Goal: Information Seeking & Learning: Check status

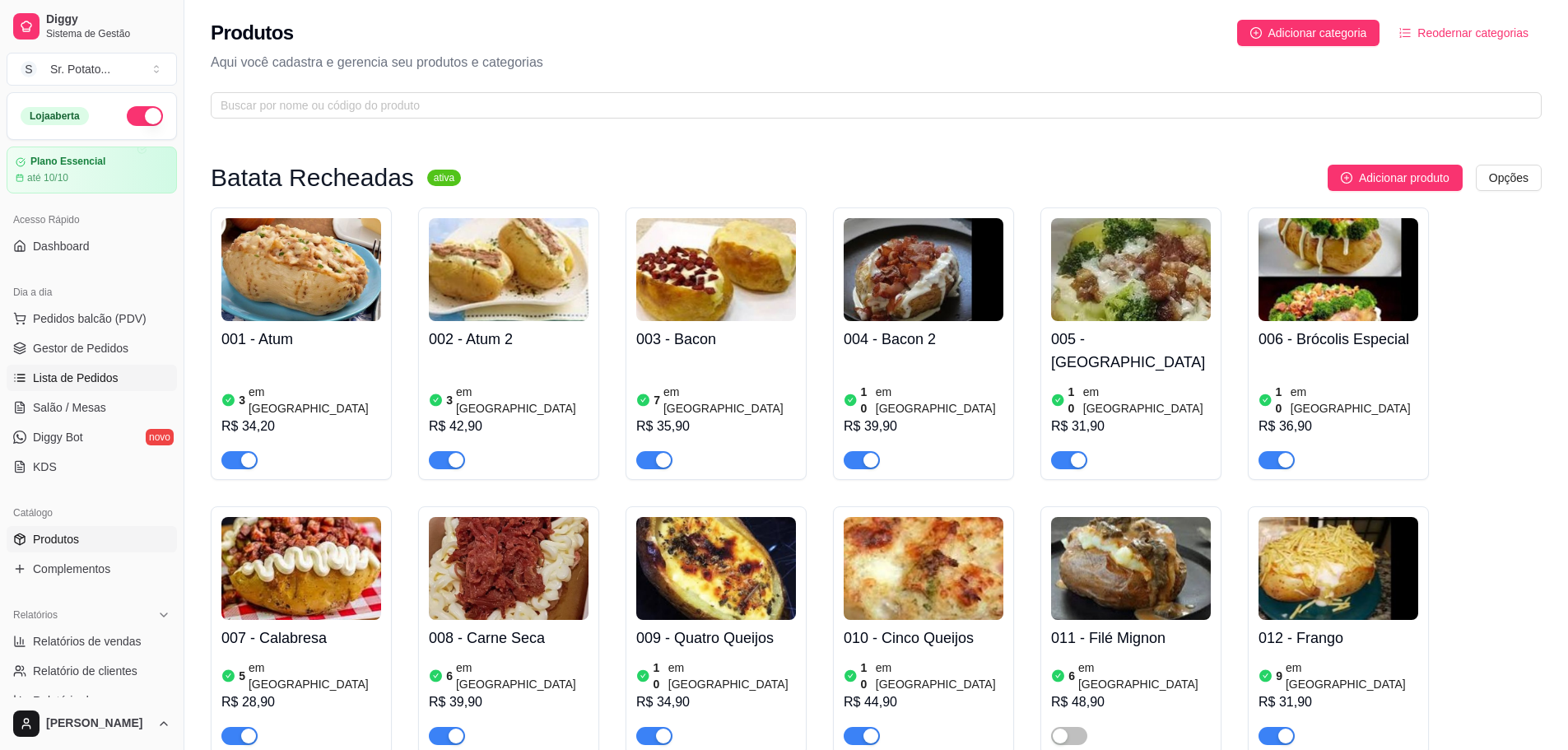
click at [90, 379] on span "Lista de Pedidos" at bounding box center [75, 377] width 86 height 17
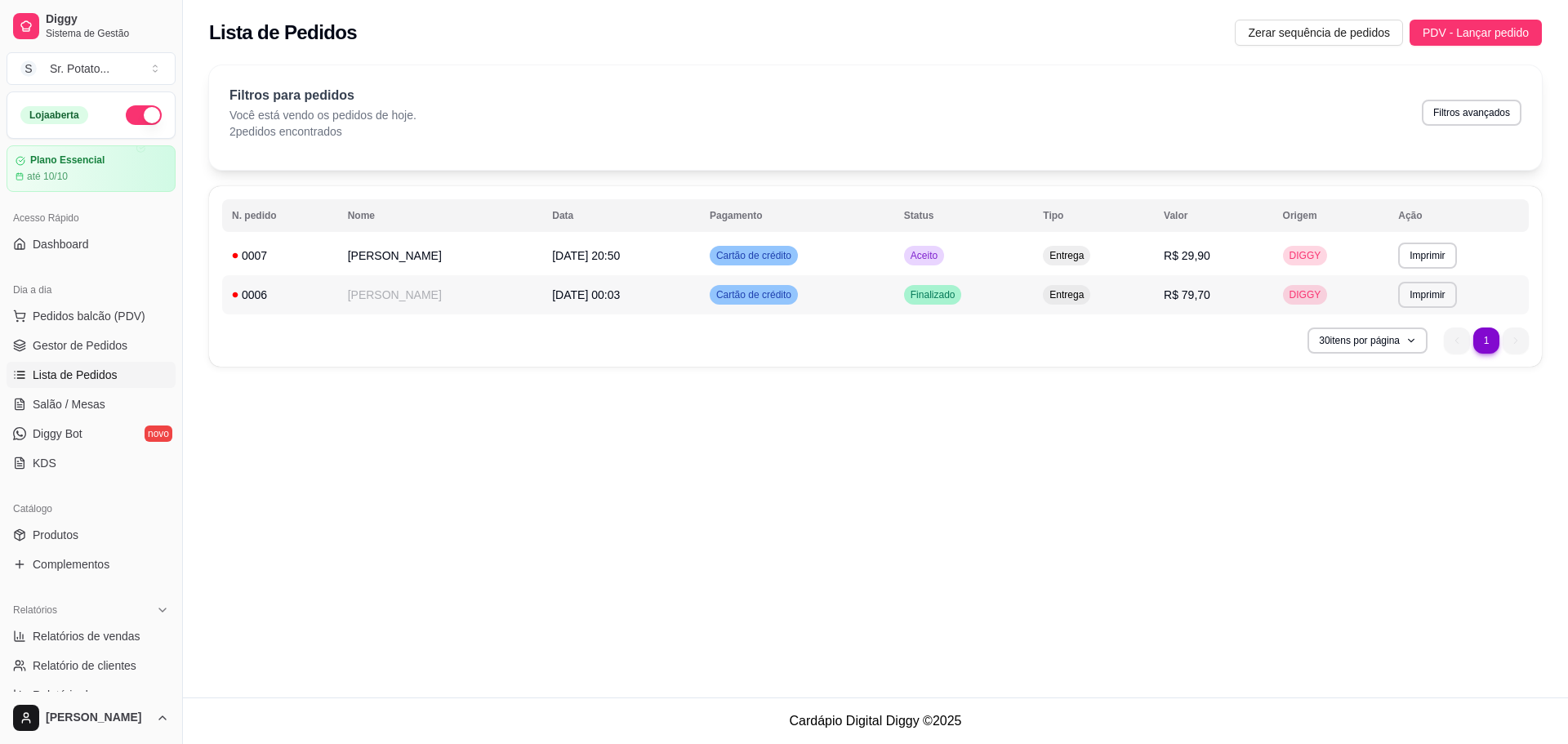
click at [639, 291] on td "[DATE] 00:03" at bounding box center [620, 295] width 157 height 39
click at [376, 294] on td "[PERSON_NAME]" at bounding box center [440, 295] width 205 height 39
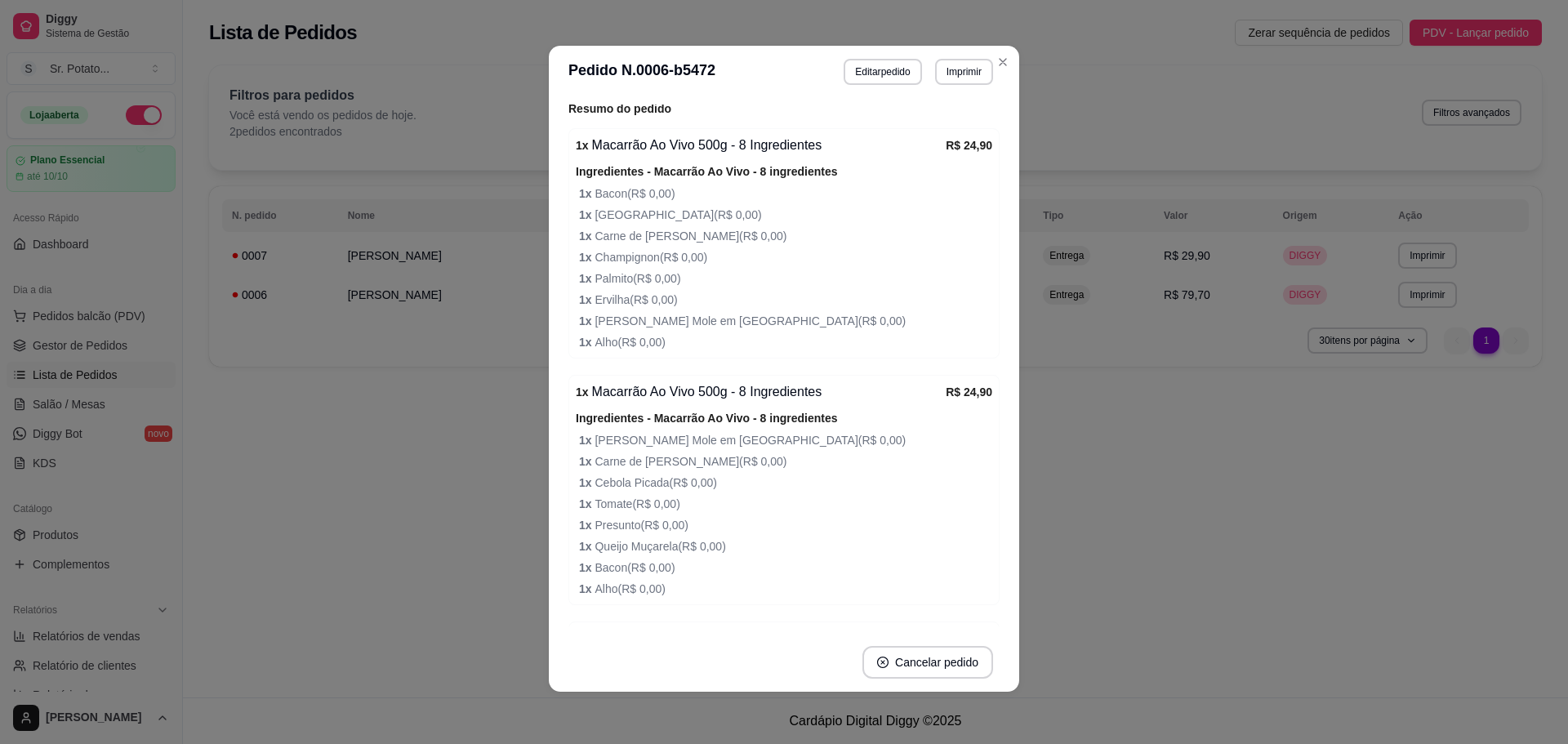
scroll to position [716, 0]
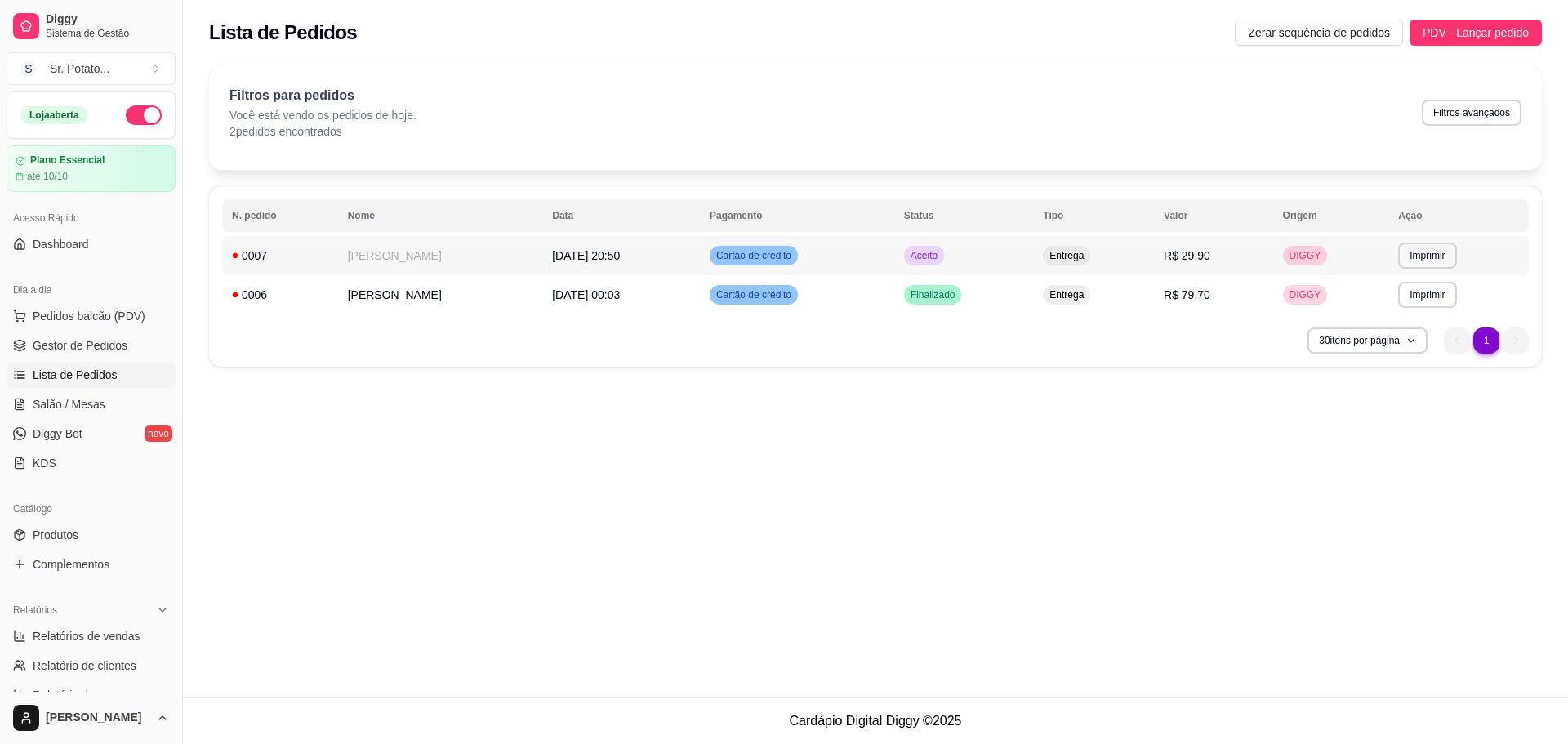
click at [746, 271] on td "Cartão de crédito" at bounding box center [797, 256] width 194 height 39
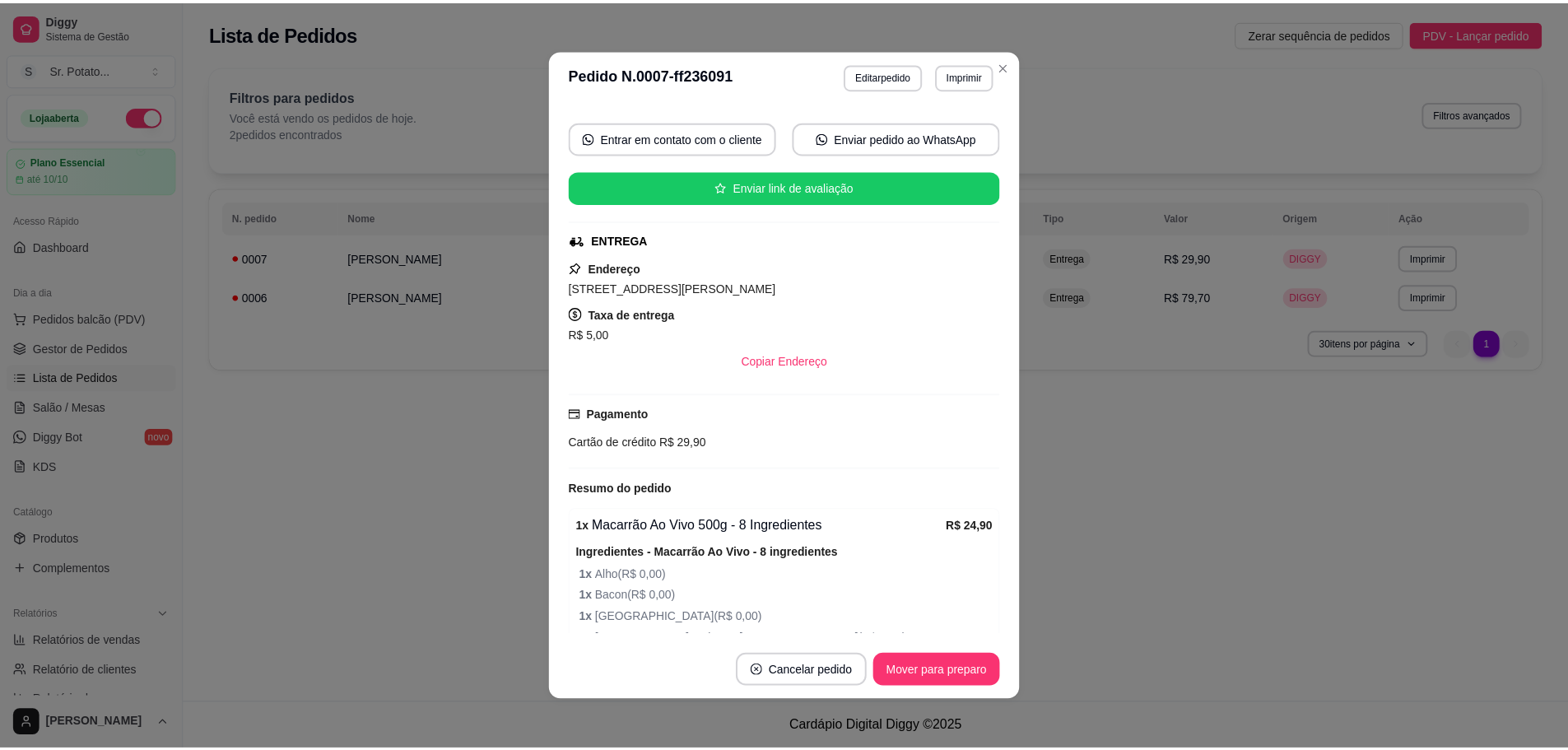
scroll to position [329, 0]
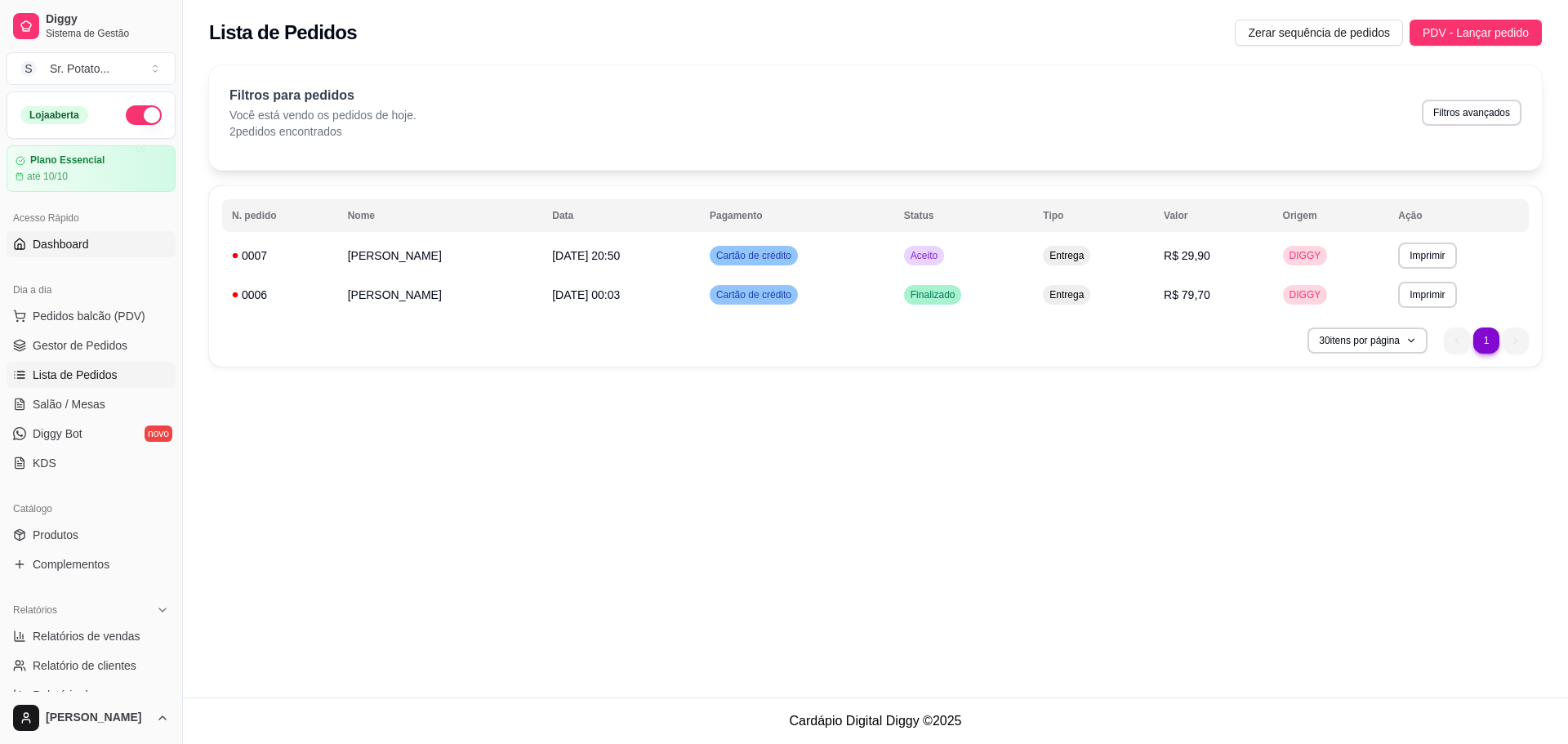
click at [82, 255] on link "Dashboard" at bounding box center [91, 244] width 169 height 26
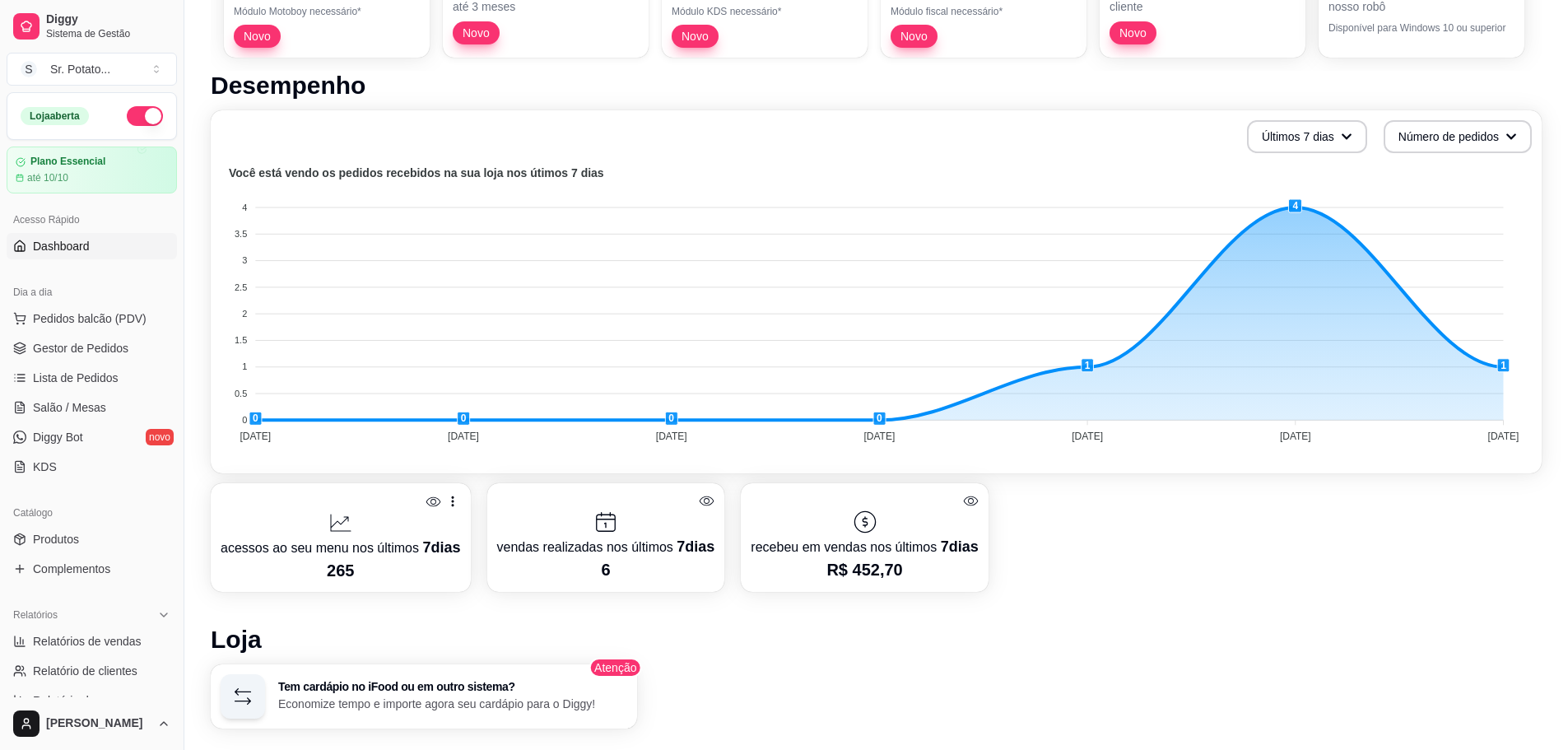
scroll to position [329, 0]
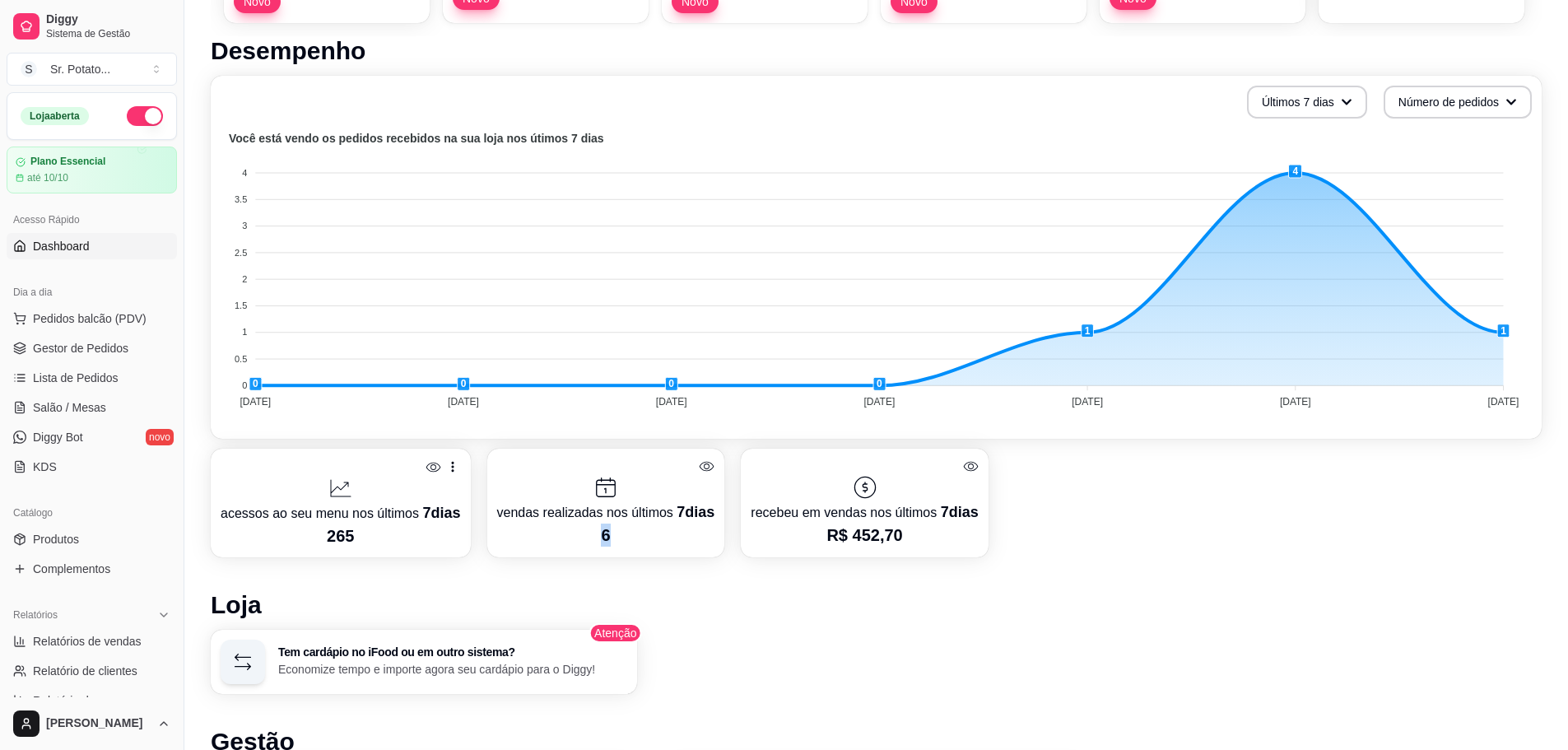
drag, startPoint x: 611, startPoint y: 534, endPoint x: 576, endPoint y: 535, distance: 35.0
click at [581, 535] on p "6" at bounding box center [606, 534] width 219 height 23
click at [772, 556] on div "Desempenho Últimos 7 dias Número de pedidos Você está vendo os pedidos recebido…" at bounding box center [876, 547] width 1331 height 1022
drag, startPoint x: 897, startPoint y: 538, endPoint x: 845, endPoint y: 533, distance: 52.2
click at [845, 533] on p "R$ 452,70" at bounding box center [864, 534] width 227 height 23
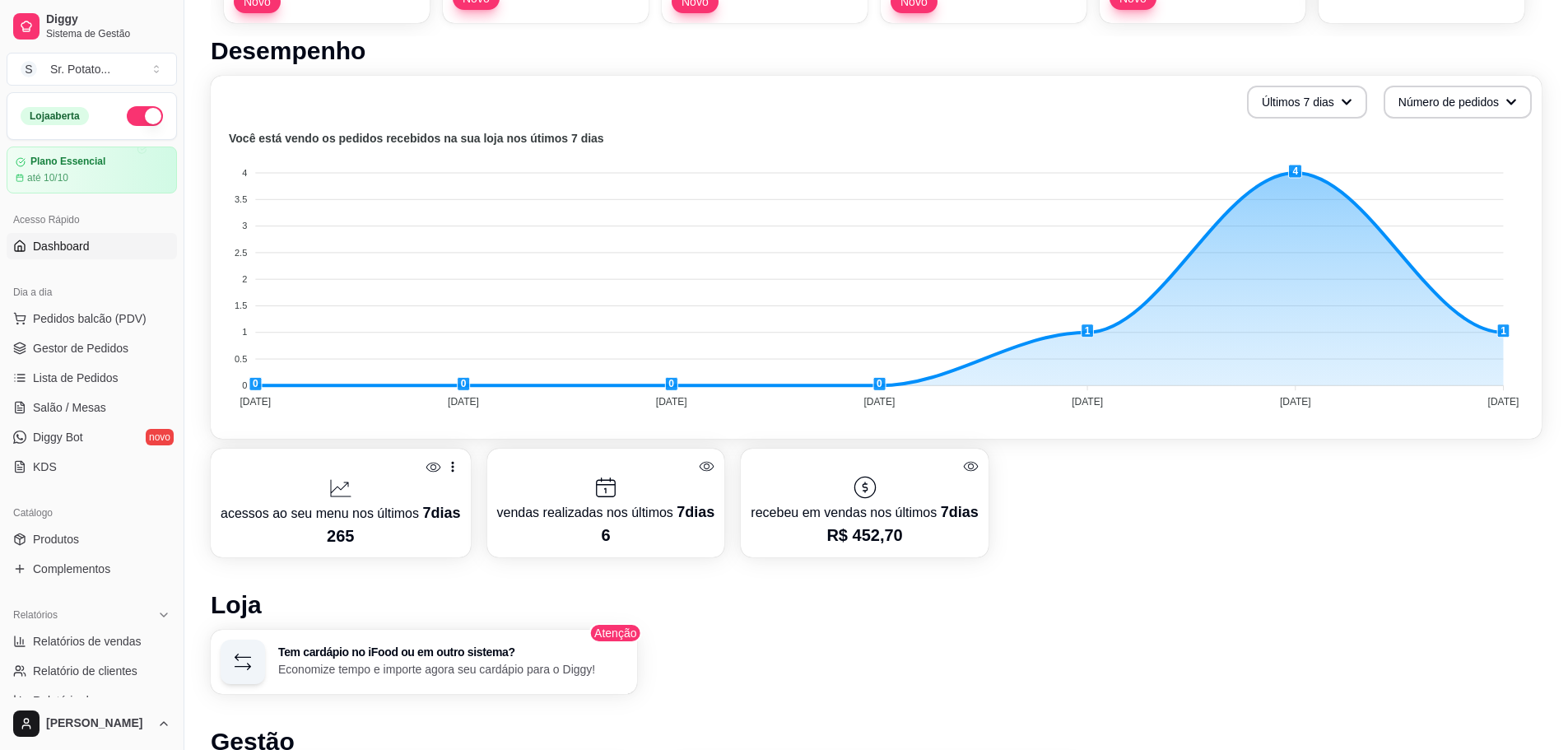
click at [762, 565] on div "Desempenho Últimos 7 dias Número de pedidos Você está vendo os pedidos recebido…" at bounding box center [876, 547] width 1331 height 1022
drag, startPoint x: 845, startPoint y: 534, endPoint x: 895, endPoint y: 538, distance: 50.2
click at [895, 538] on p "R$ 452,70" at bounding box center [864, 534] width 227 height 23
click at [1132, 547] on div "acessos ao seu menu nos últimos 7 dias 265 vendas realizadas nos últimos 7 dias…" at bounding box center [876, 503] width 1331 height 108
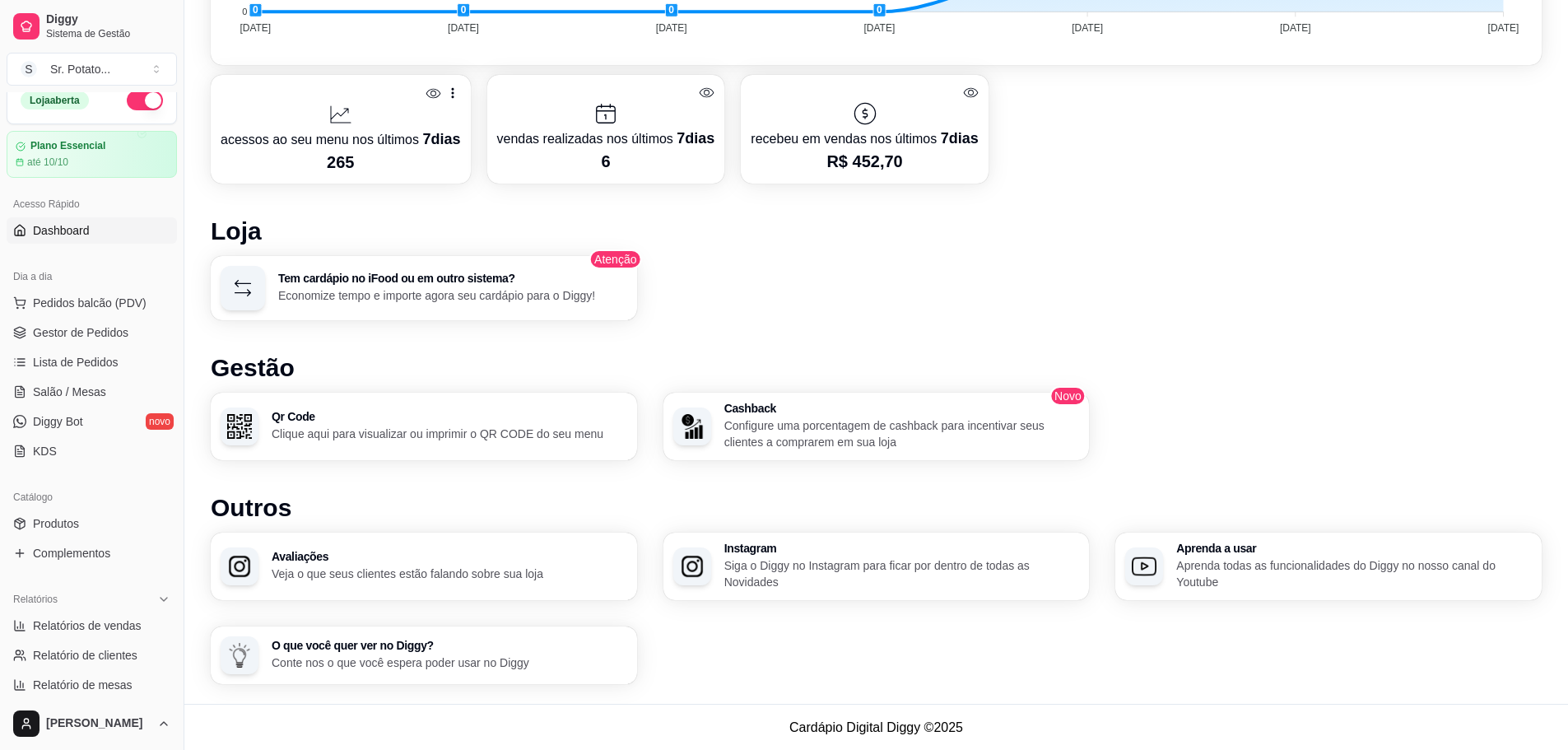
scroll to position [0, 0]
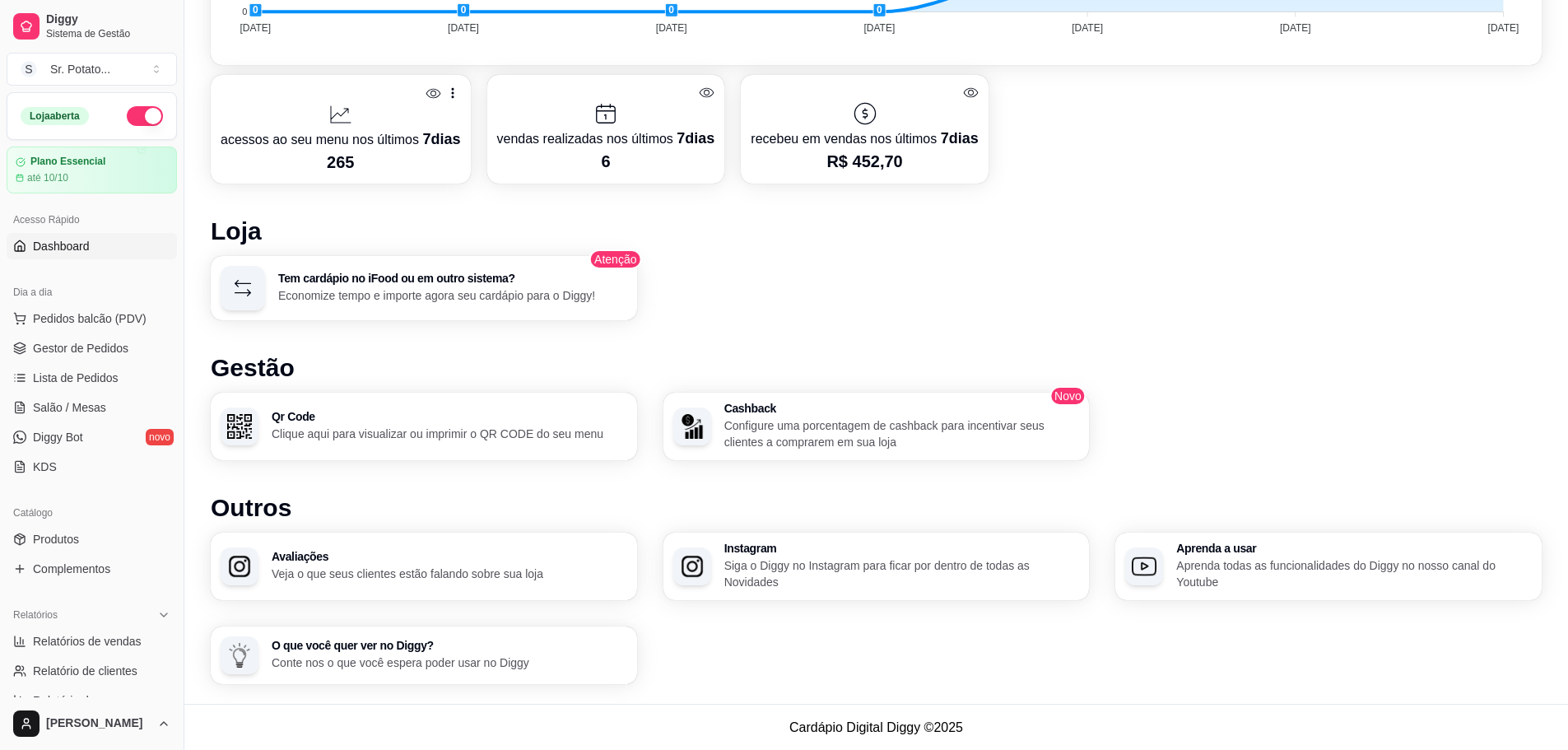
click at [71, 249] on span "Dashboard" at bounding box center [61, 246] width 57 height 17
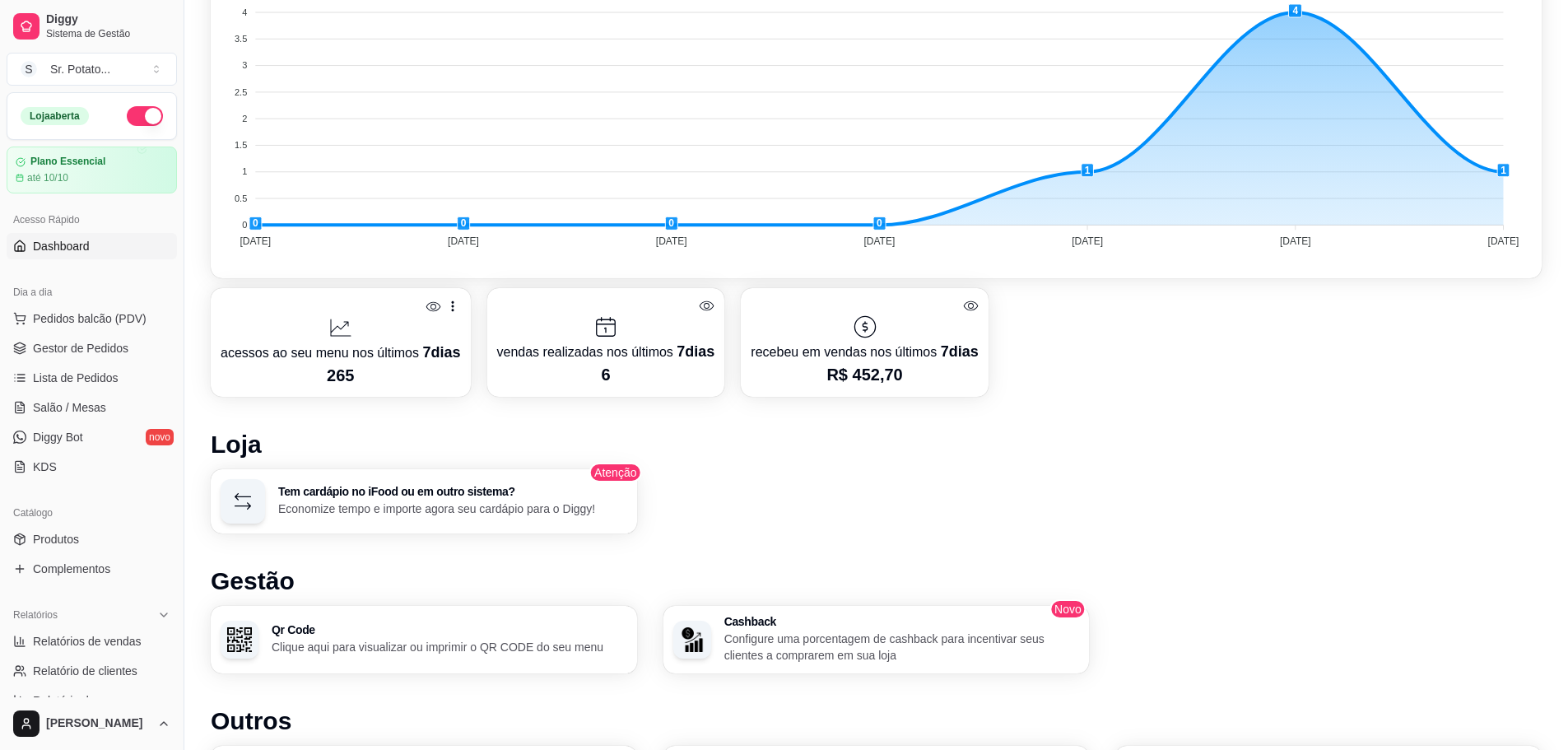
scroll to position [658, 0]
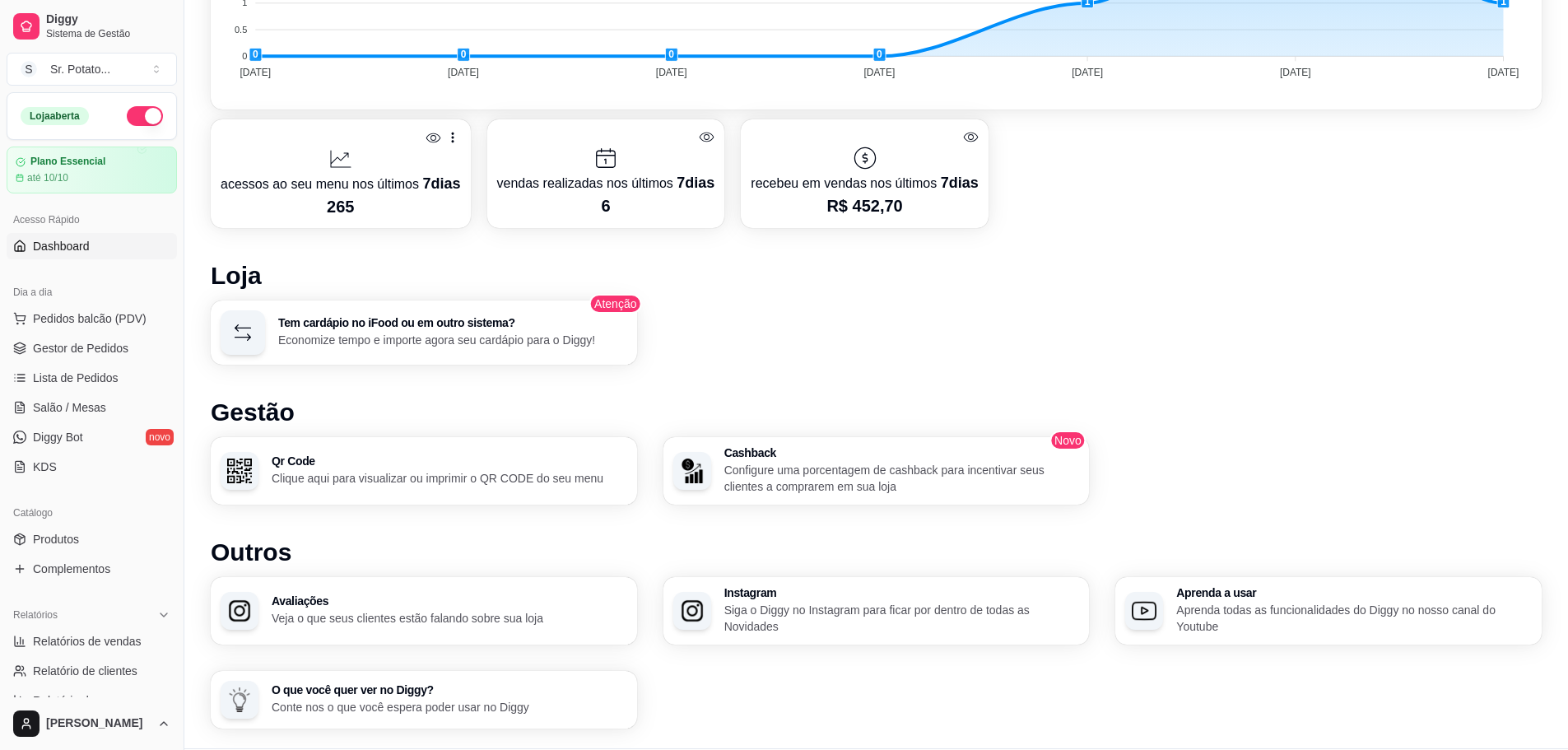
click at [338, 208] on p "265" at bounding box center [341, 206] width 240 height 23
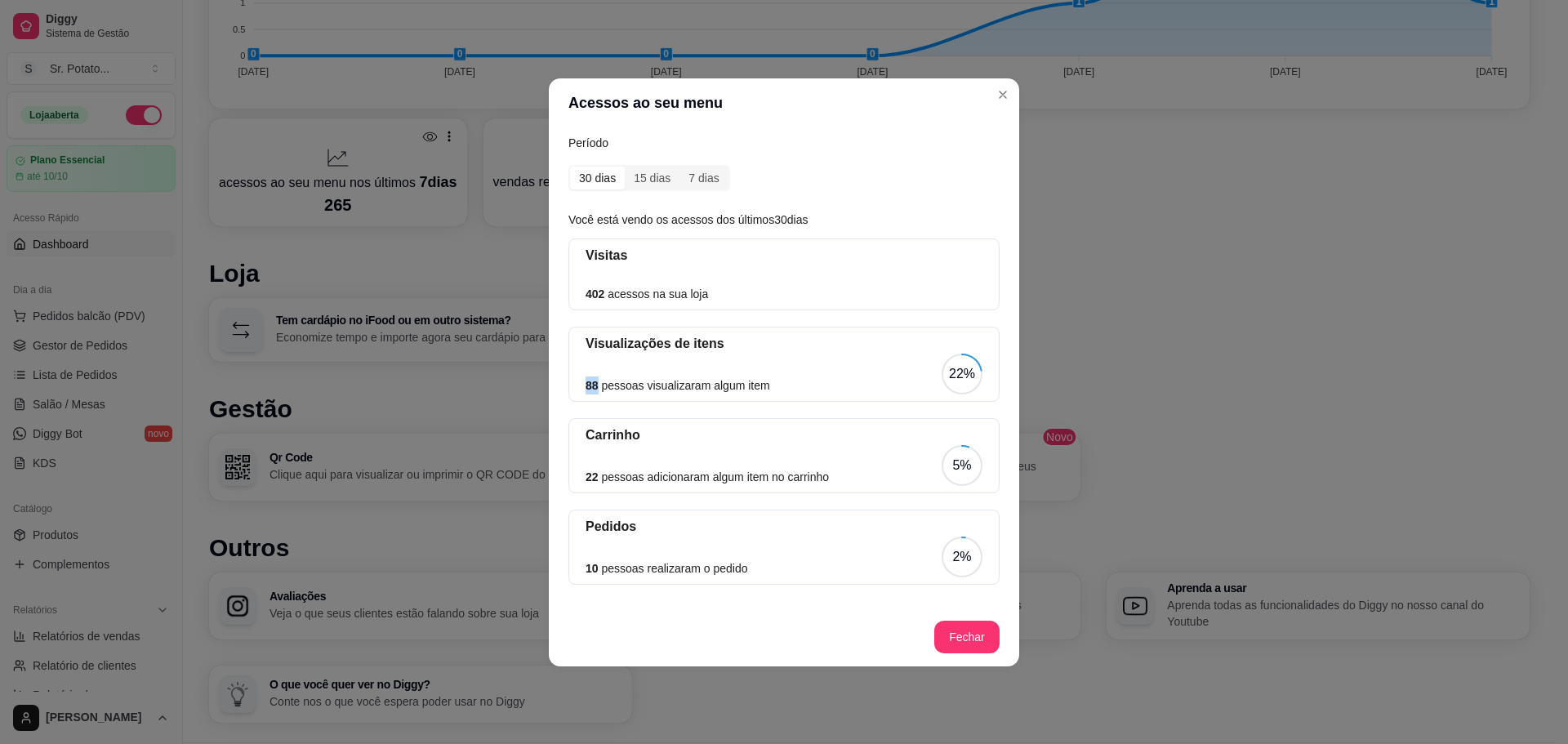
drag, startPoint x: 598, startPoint y: 388, endPoint x: 568, endPoint y: 385, distance: 30.1
click at [568, 385] on div "Visualizações de itens 88 pessoas visualizaram algum item 22%" at bounding box center [784, 363] width 432 height 75
drag, startPoint x: 689, startPoint y: 387, endPoint x: 772, endPoint y: 385, distance: 83.0
click at [772, 385] on div "88 pessoas visualizaram algum item 22%" at bounding box center [784, 374] width 396 height 41
drag, startPoint x: 592, startPoint y: 476, endPoint x: 579, endPoint y: 475, distance: 13.0
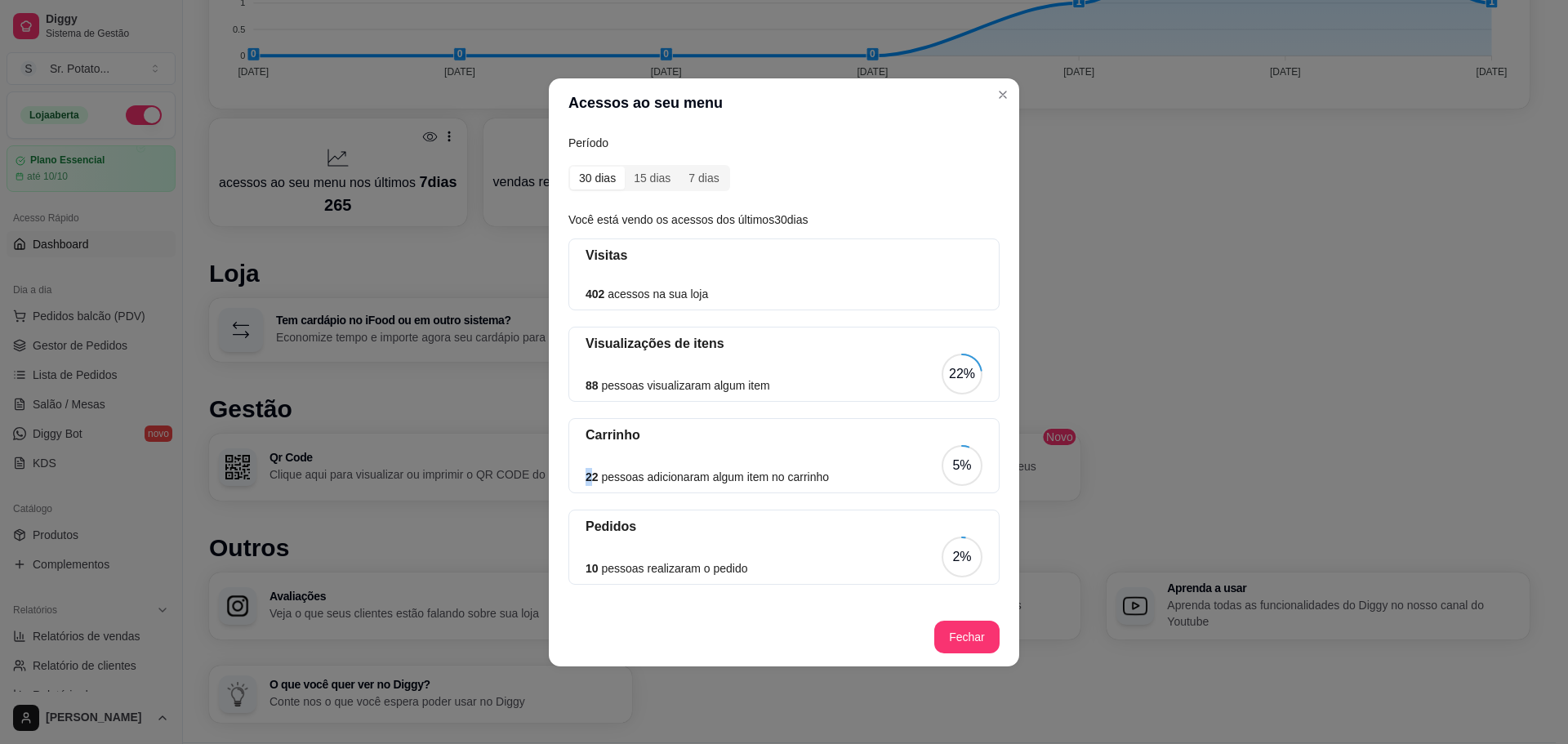
click at [579, 475] on div "Carrinho 22 pessoas adicionaram algum item no carrinho 5%" at bounding box center [784, 455] width 432 height 75
drag, startPoint x: 743, startPoint y: 475, endPoint x: 858, endPoint y: 476, distance: 115.0
click at [858, 476] on div "22 pessoas adicionaram algum item no carrinho 5%" at bounding box center [784, 466] width 396 height 41
drag, startPoint x: 597, startPoint y: 570, endPoint x: 570, endPoint y: 567, distance: 27.2
click at [576, 567] on div "Pedidos 10 pessoas realizaram o pedido 2%" at bounding box center [784, 547] width 432 height 75
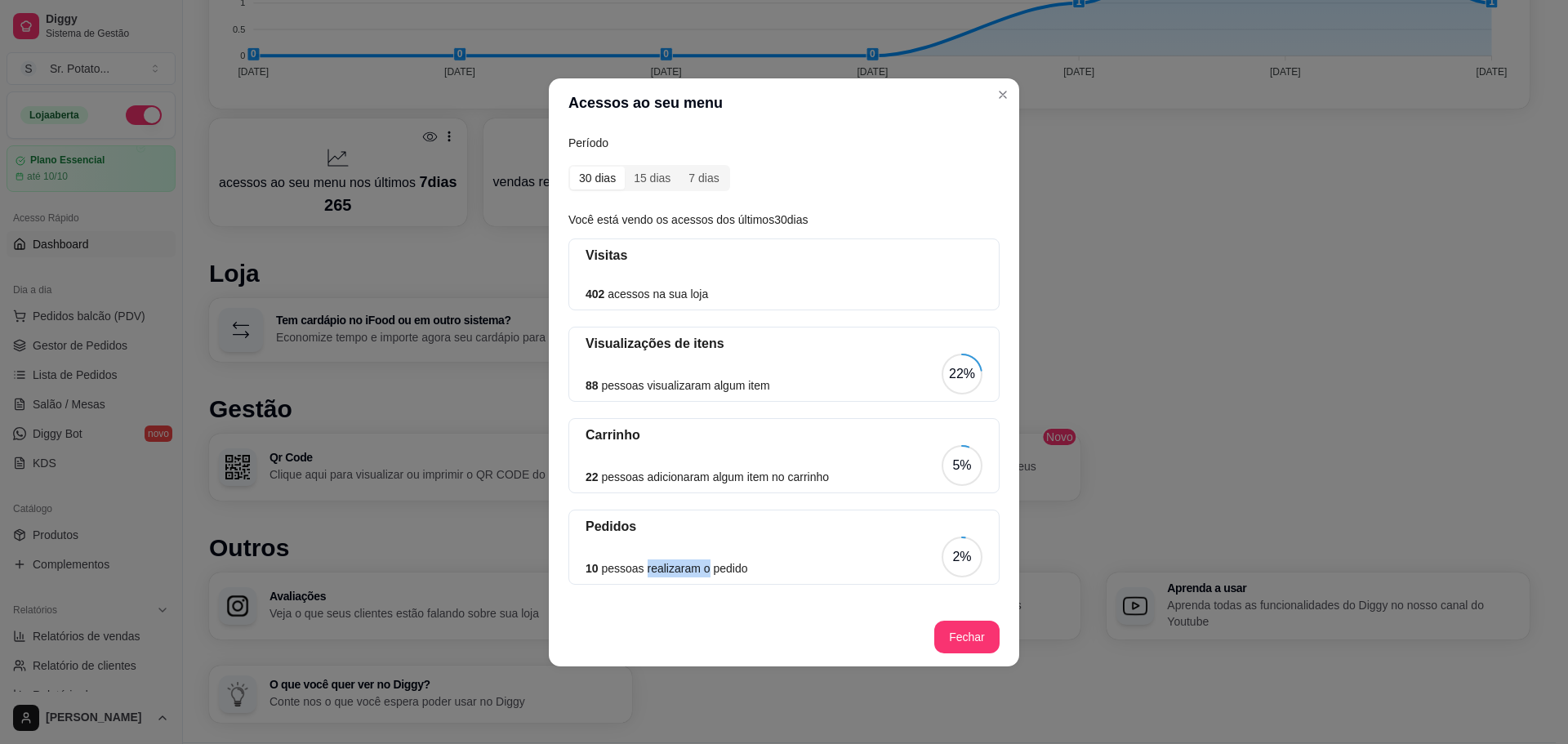
drag, startPoint x: 640, startPoint y: 569, endPoint x: 706, endPoint y: 573, distance: 66.1
click at [705, 571] on article "10 pessoas realizaram o pedido" at bounding box center [667, 568] width 162 height 18
click at [807, 547] on div "10 pessoas realizaram o pedido 2%" at bounding box center [784, 557] width 396 height 41
click at [694, 182] on div "7 dias" at bounding box center [703, 178] width 48 height 22
click at [702, 174] on div "7 dias" at bounding box center [703, 178] width 48 height 22
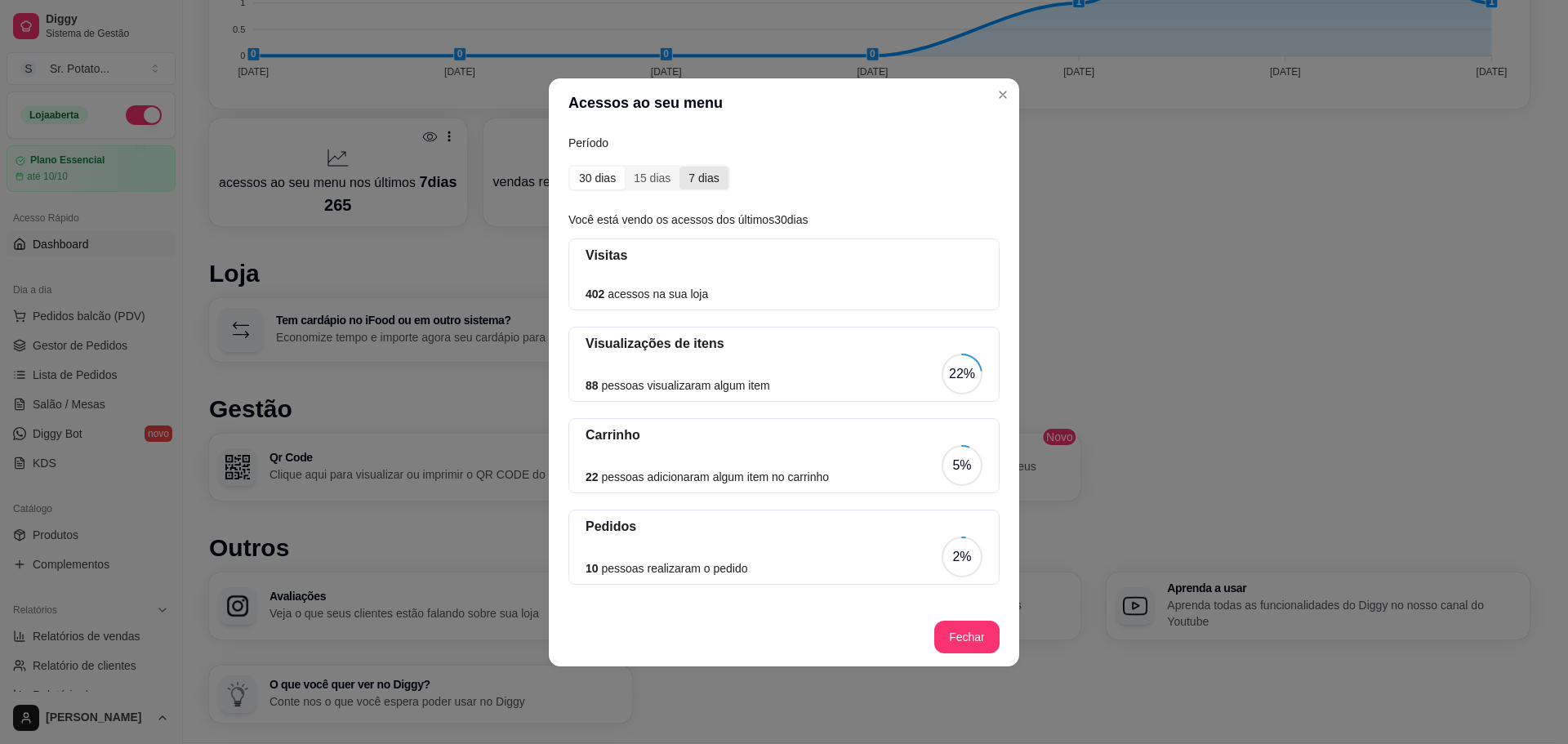
click at [680, 167] on input "7 dias" at bounding box center [680, 167] width 0 height 0
click at [605, 177] on div "30 dias" at bounding box center [598, 178] width 55 height 22
click at [570, 167] on input "30 dias" at bounding box center [570, 167] width 0 height 0
click at [660, 177] on div "15 dias" at bounding box center [652, 178] width 55 height 22
click at [625, 167] on input "15 dias" at bounding box center [625, 167] width 0 height 0
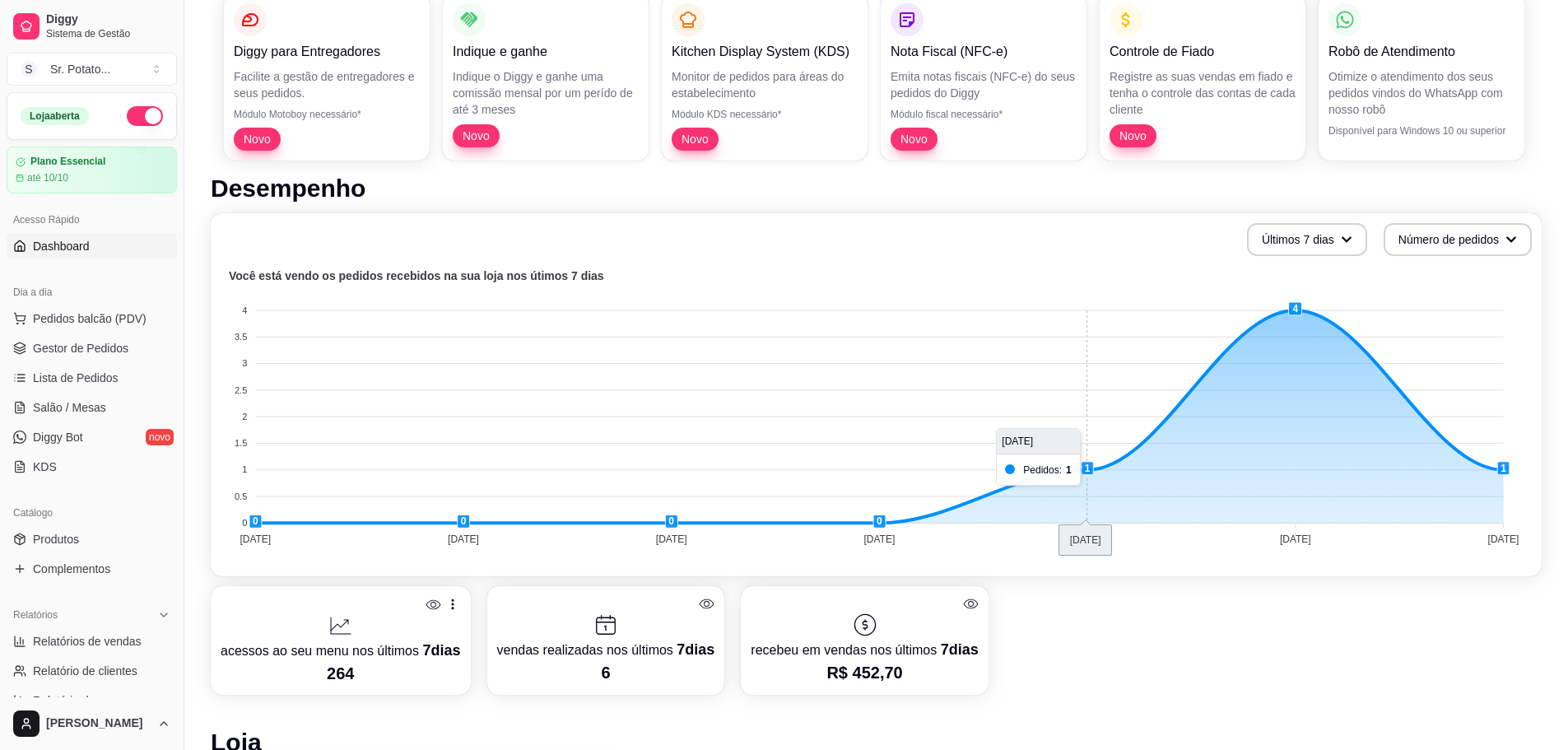
scroll to position [0, 0]
